Goal: Transaction & Acquisition: Subscribe to service/newsletter

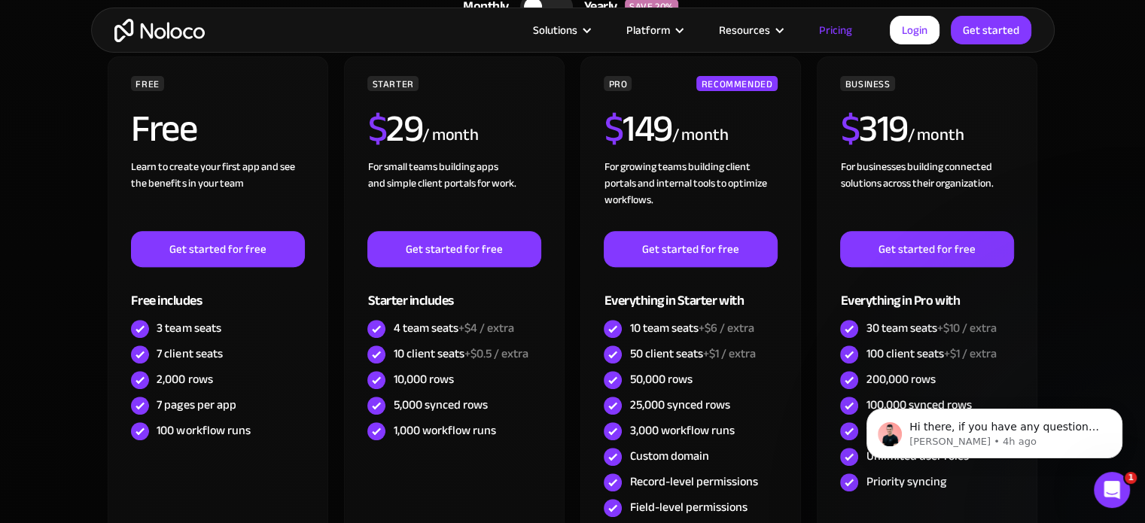
scroll to position [527, 0]
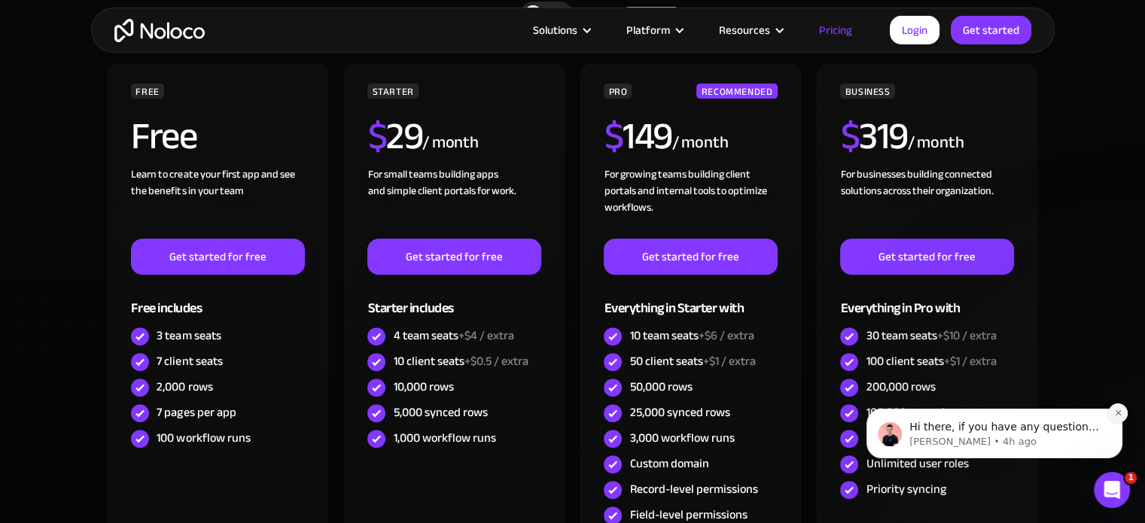
click at [1120, 412] on icon "Dismiss notification" at bounding box center [1117, 412] width 5 height 5
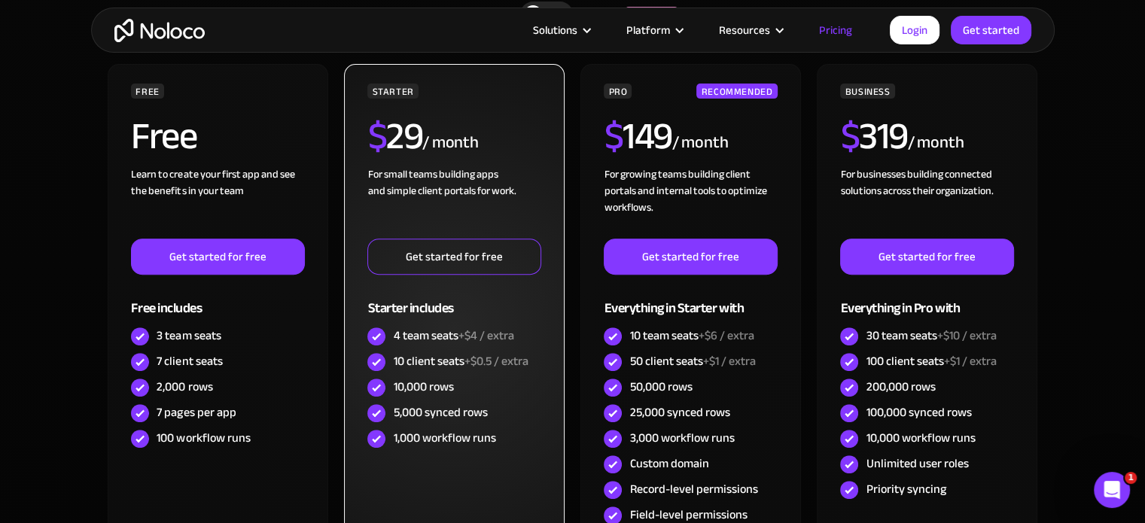
click at [465, 259] on link "Get started for free" at bounding box center [453, 257] width 173 height 36
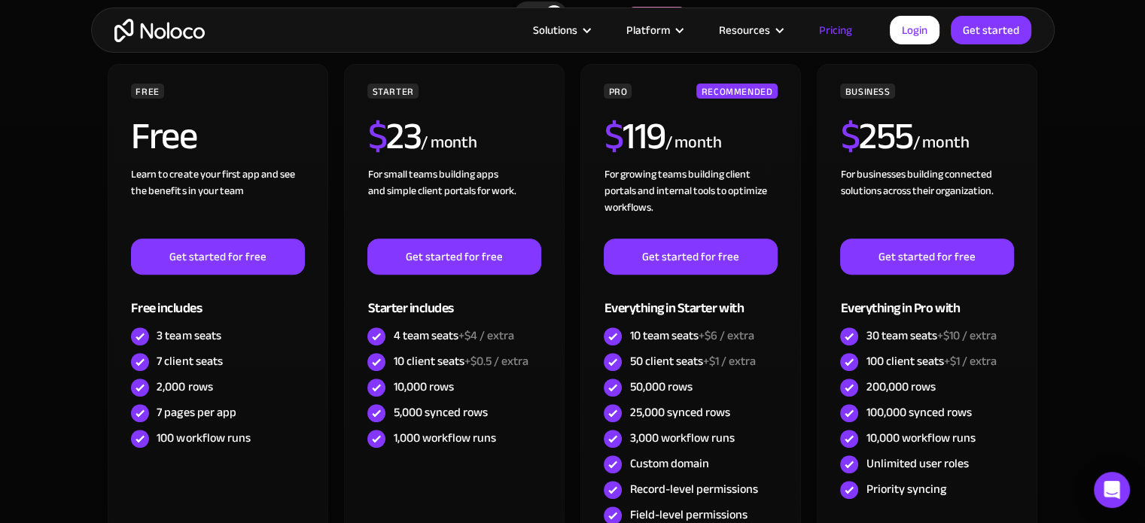
click at [236, 257] on link "Get started for free" at bounding box center [217, 257] width 173 height 36
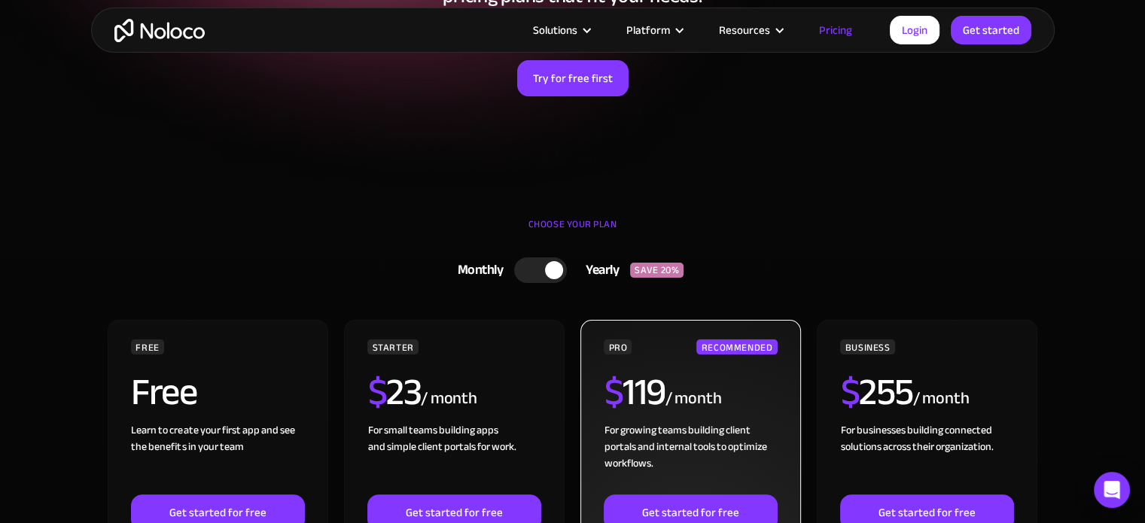
scroll to position [151, 0]
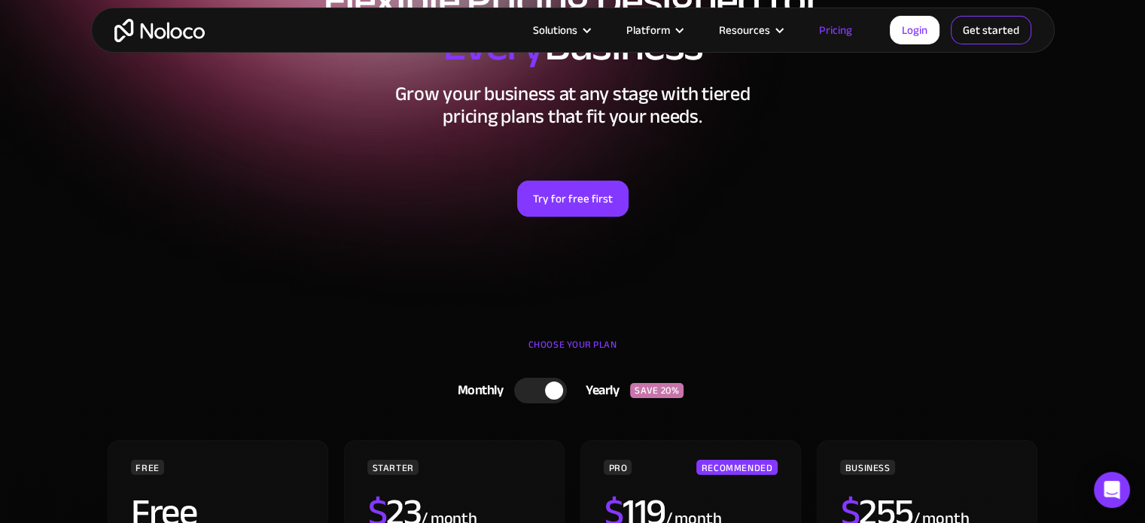
click at [0, 0] on link "Get started" at bounding box center [0, 0] width 0 height 0
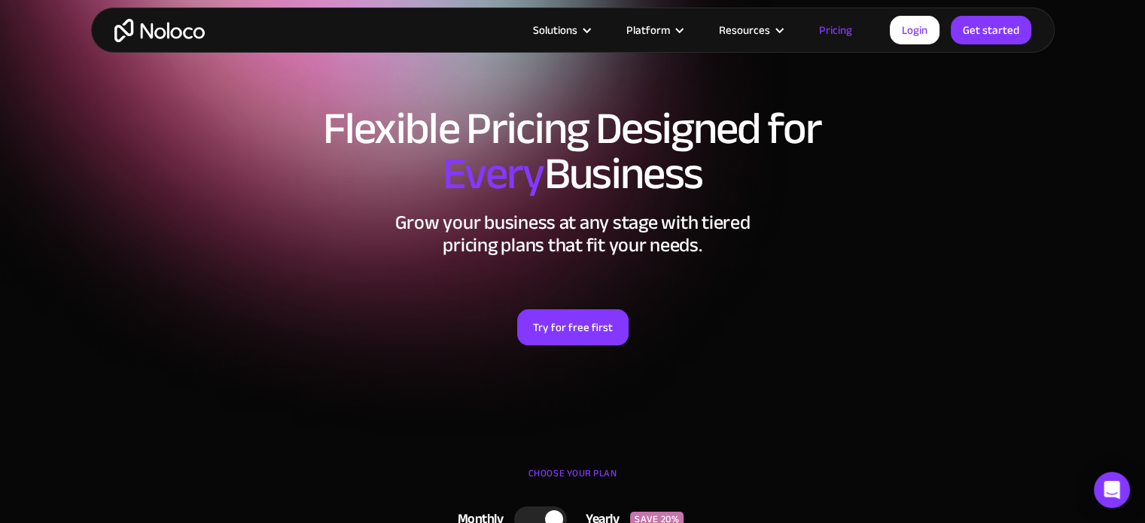
scroll to position [0, 0]
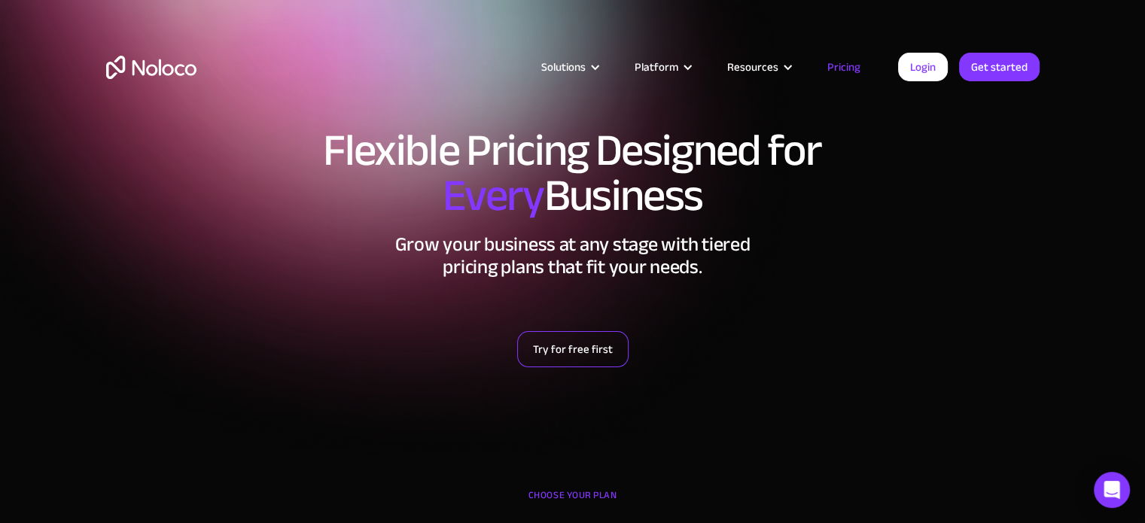
click at [579, 346] on link "Try for free first" at bounding box center [572, 349] width 111 height 36
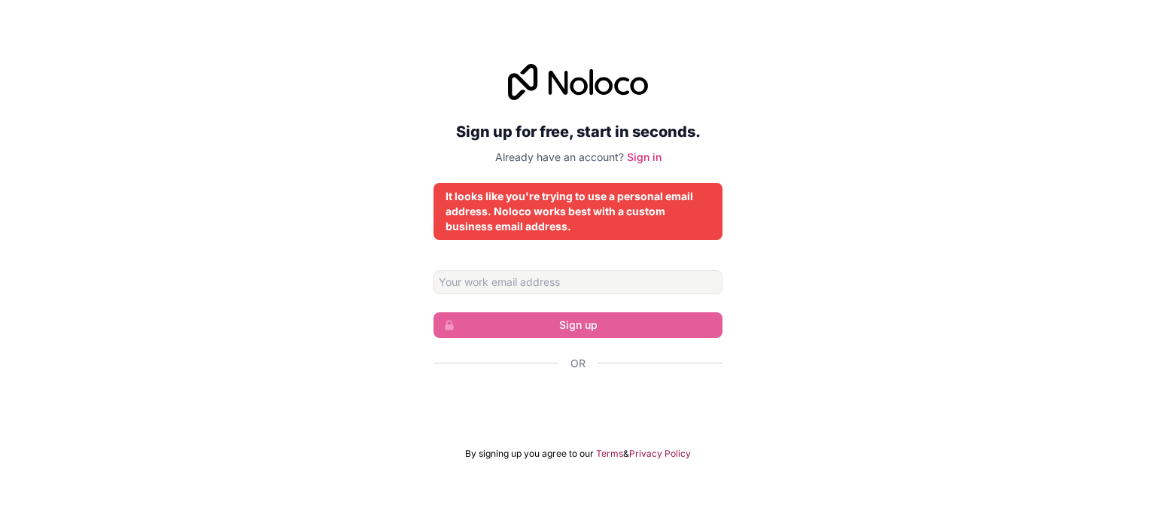
click at [958, 258] on div "Sign up for free, start in seconds. Already have an account? Sign in It looks l…" at bounding box center [578, 262] width 1156 height 438
click at [519, 288] on input "Email address" at bounding box center [578, 282] width 289 height 24
type input "ך"
type input "д"
type input "[PERSON_NAME][EMAIL_ADDRESS][PERSON_NAME][DOMAIN_NAME]"
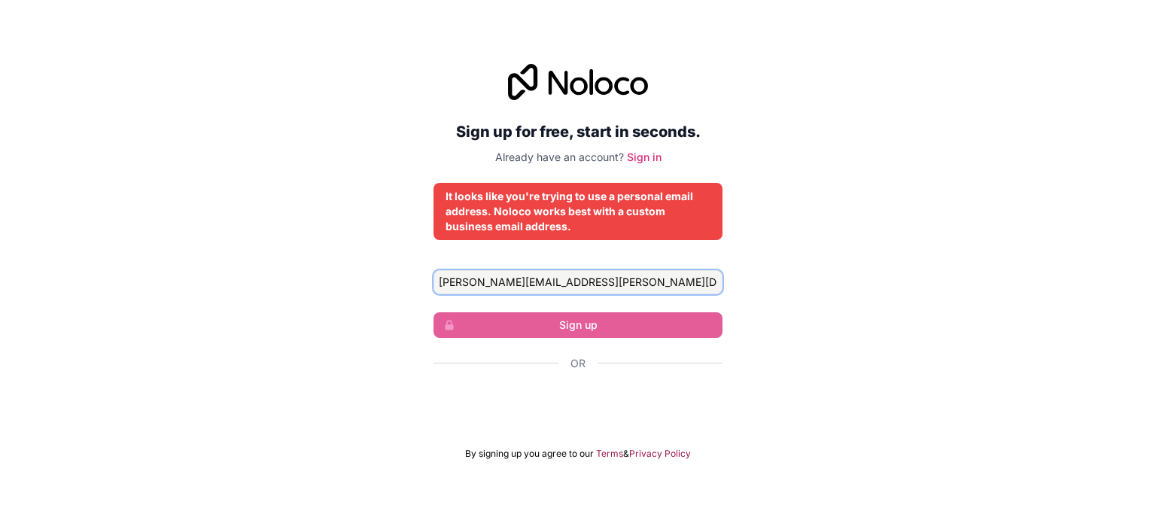
click at [503, 275] on input "[PERSON_NAME][EMAIL_ADDRESS][PERSON_NAME][DOMAIN_NAME]" at bounding box center [578, 282] width 289 height 24
drag, startPoint x: 503, startPoint y: 275, endPoint x: 513, endPoint y: 276, distance: 10.6
click at [503, 275] on input "[PERSON_NAME][EMAIL_ADDRESS][PERSON_NAME][DOMAIN_NAME]" at bounding box center [578, 282] width 289 height 24
